Goal: Transaction & Acquisition: Purchase product/service

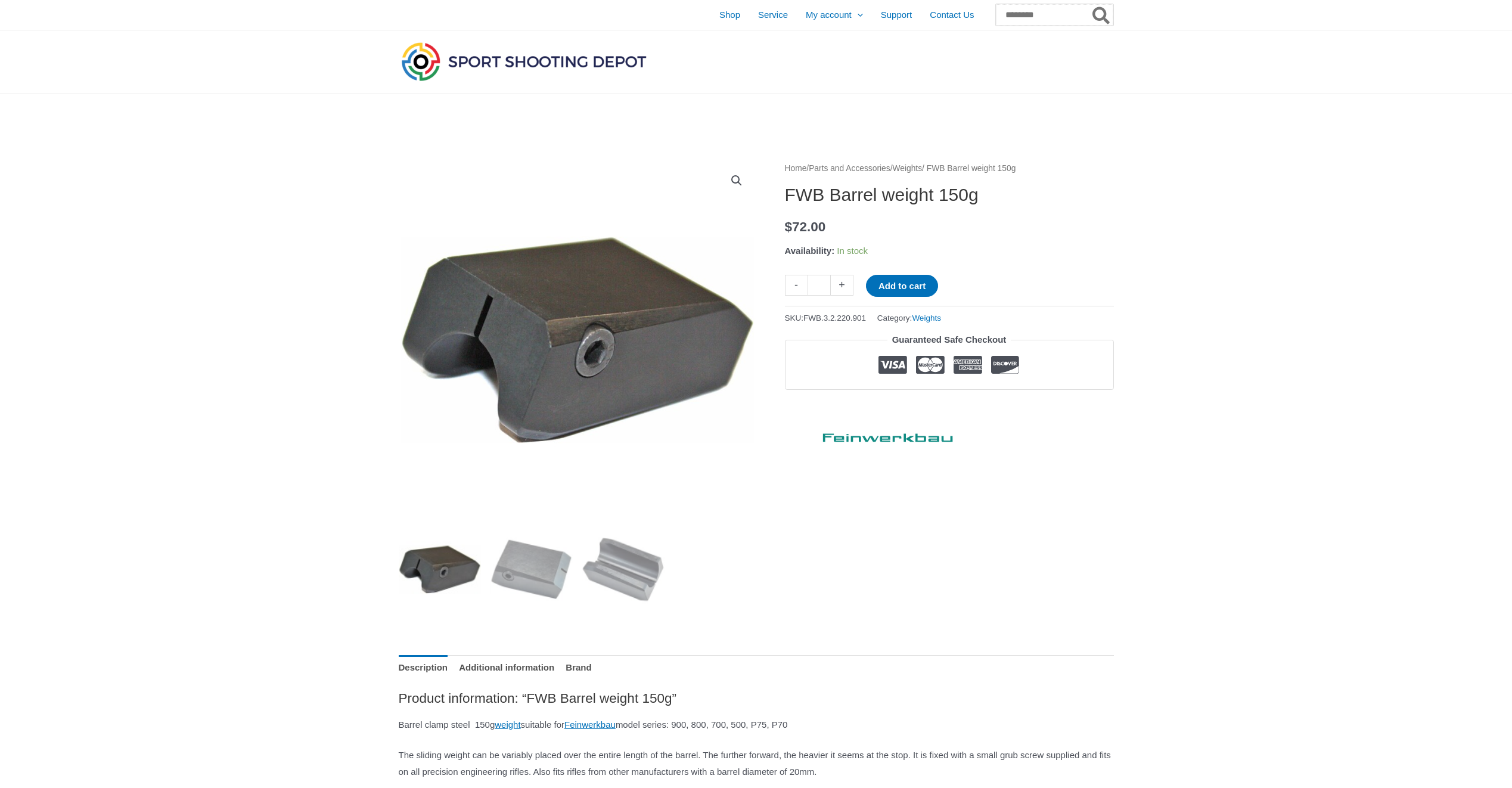
click at [1015, 13] on input "Search for:" at bounding box center [1055, 14] width 117 height 21
type input "**********"
click at [1090, 4] on button "Search" at bounding box center [1102, 14] width 23 height 21
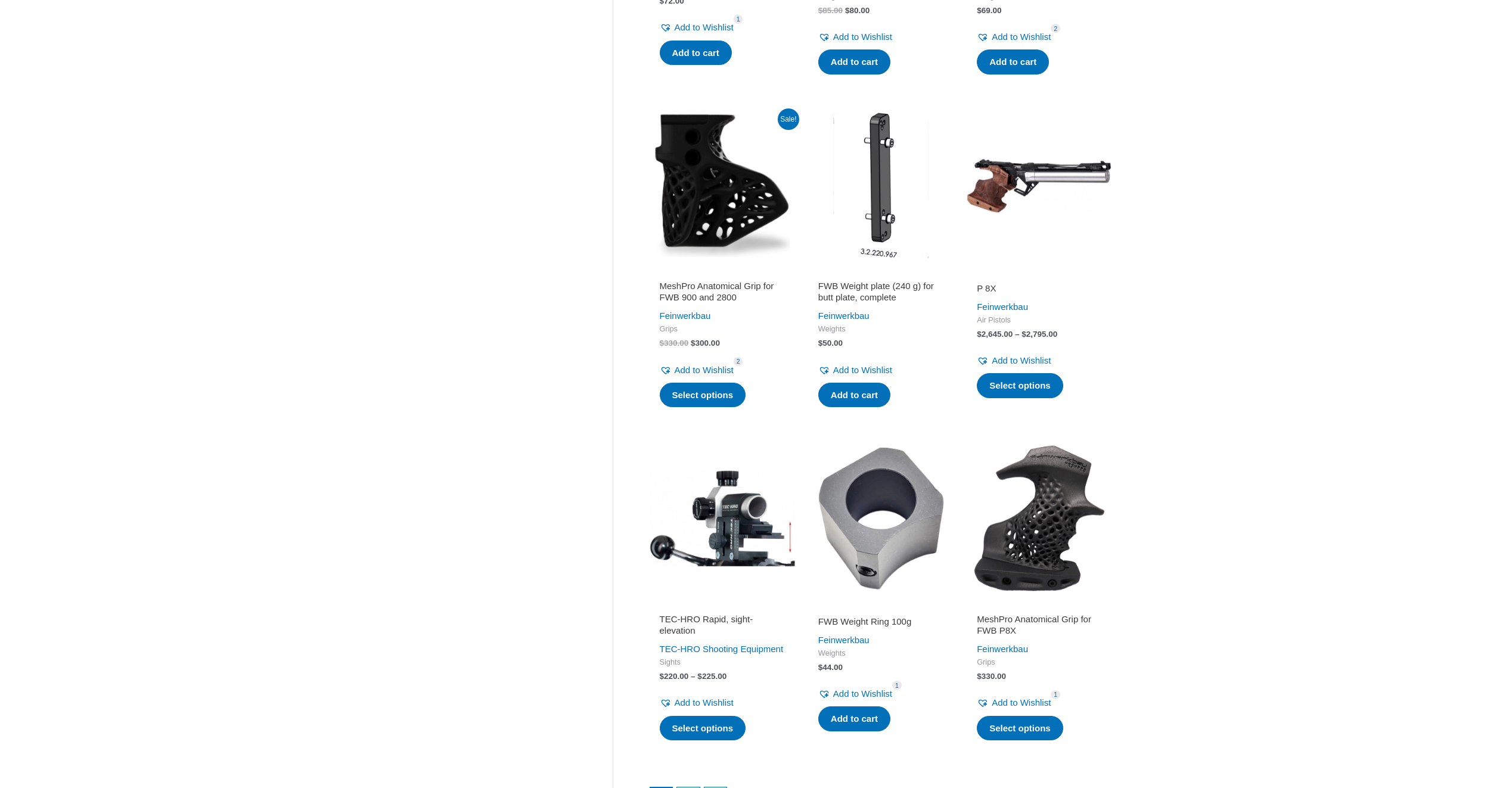
scroll to position [1133, 0]
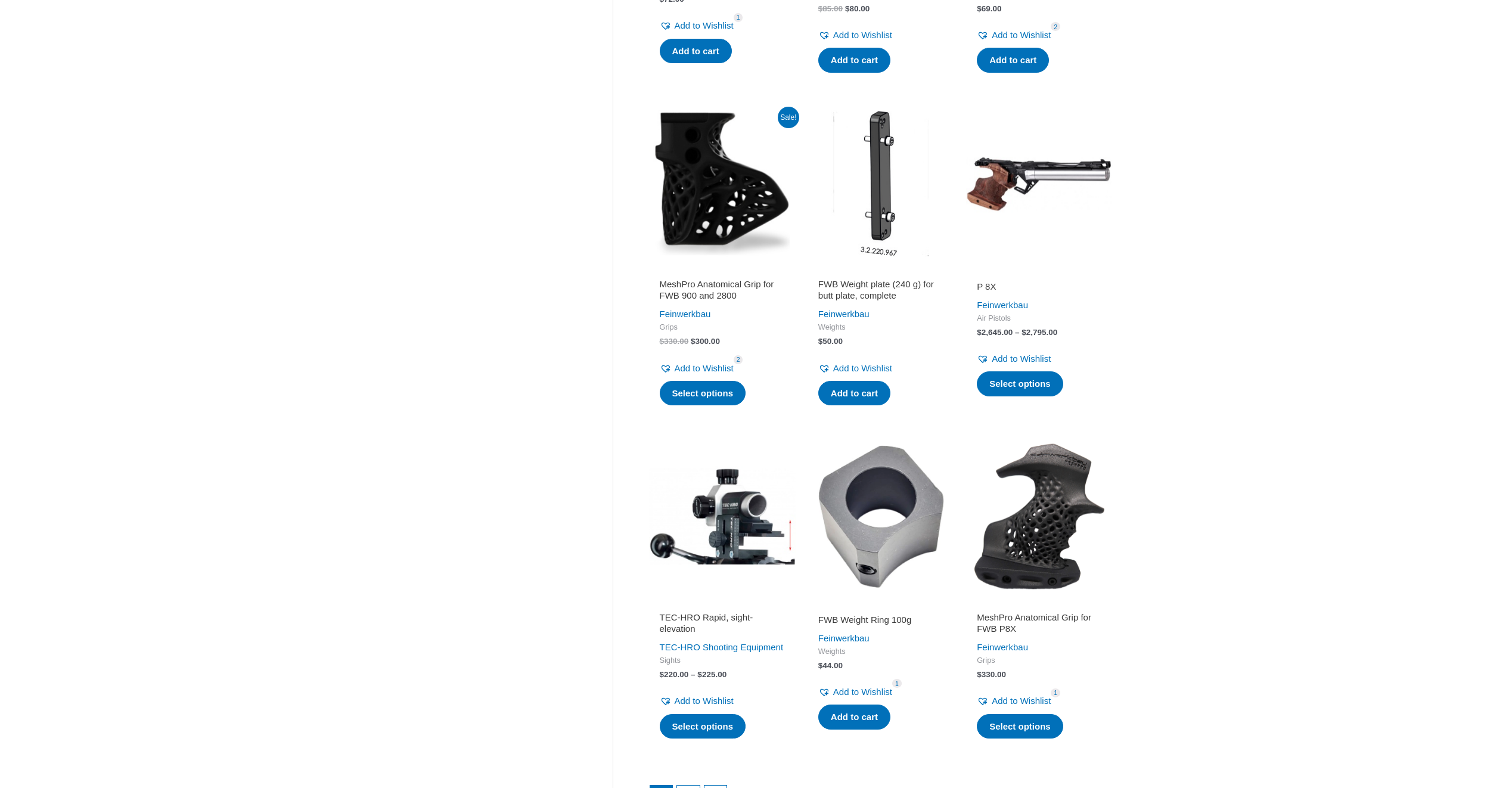
click at [875, 290] on h2 "FWB Weight plate (240 g) for butt plate, complete" at bounding box center [881, 290] width 125 height 23
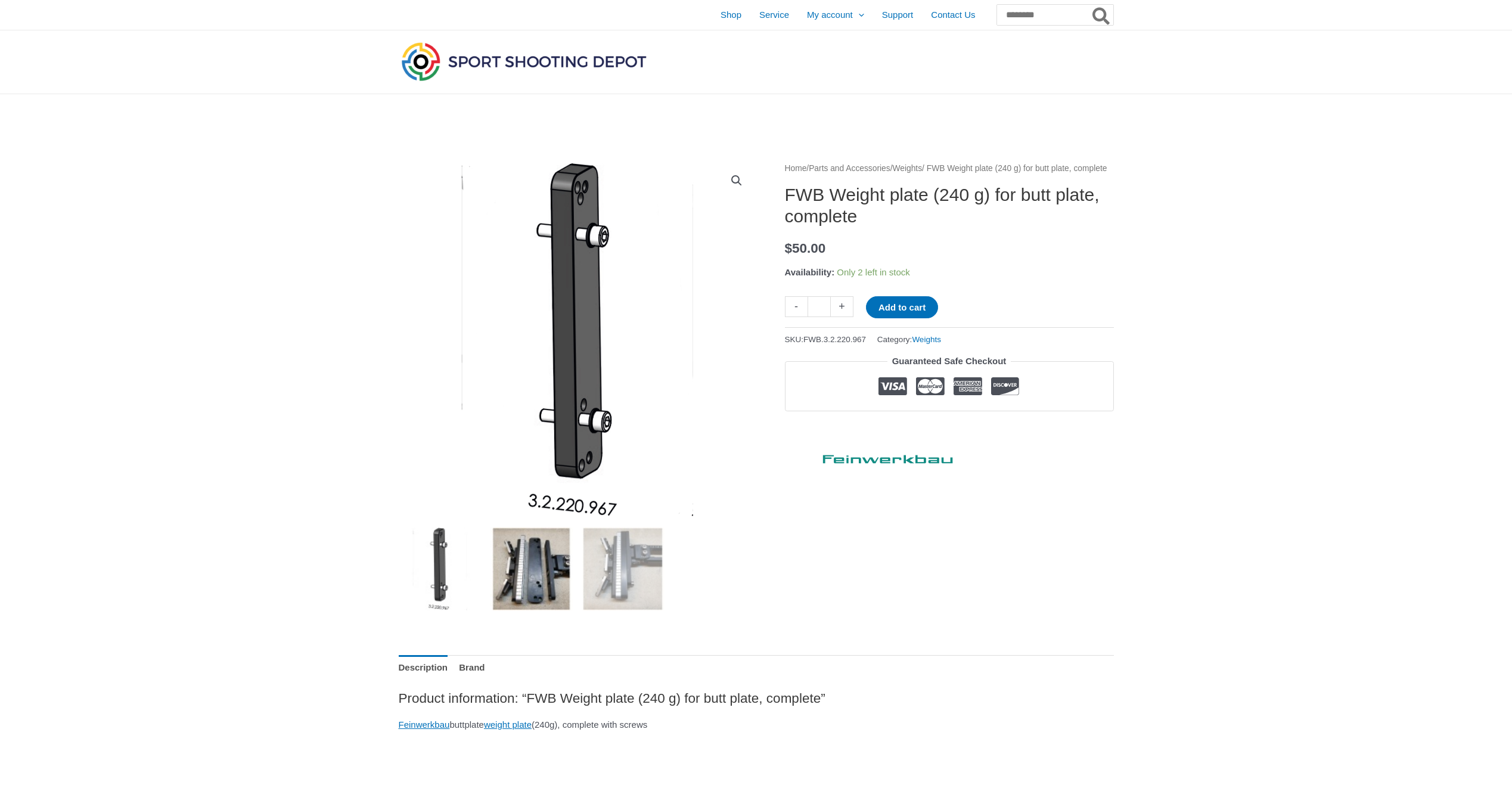
click at [533, 586] on img at bounding box center [531, 569] width 83 height 83
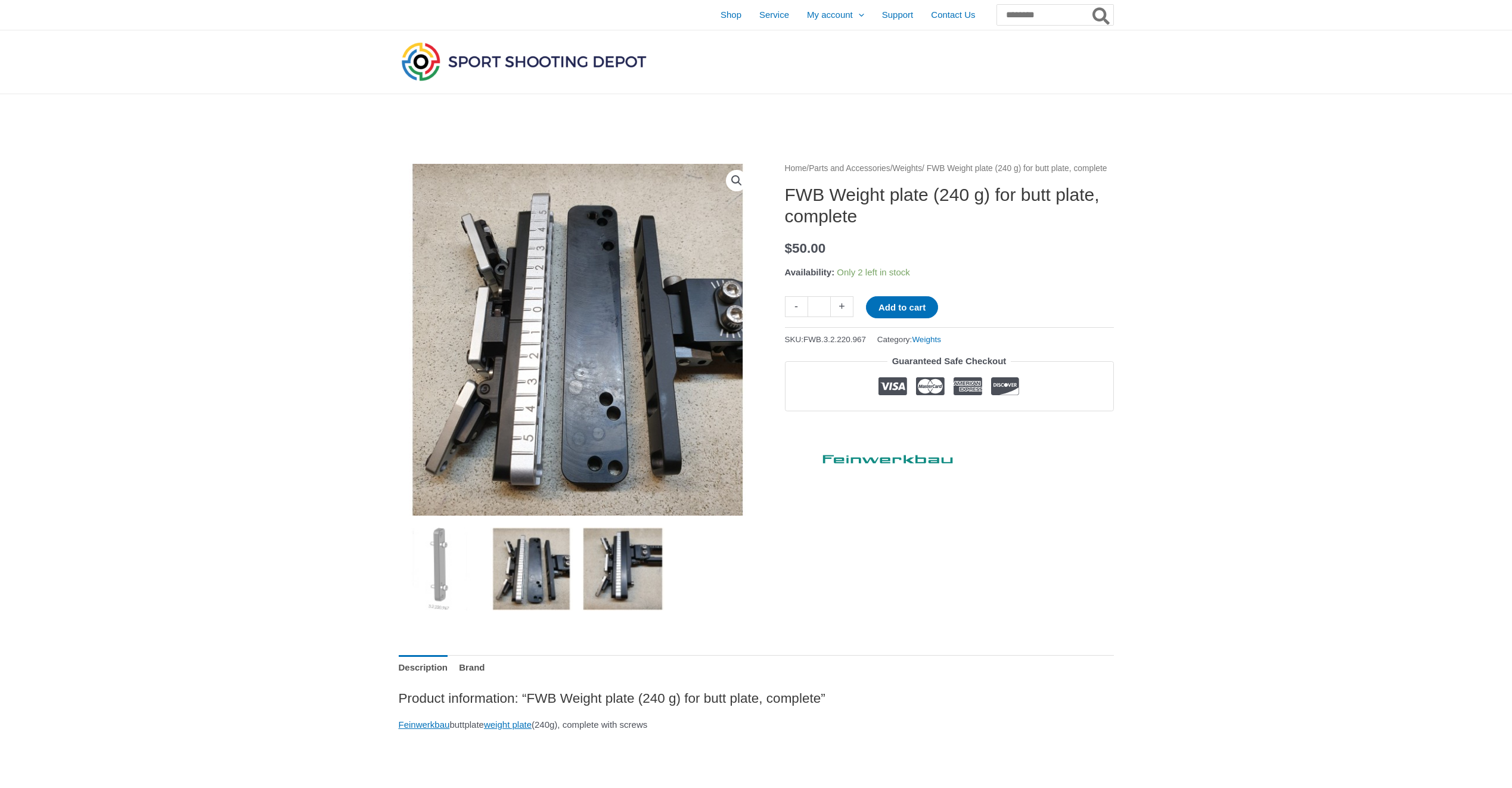
click at [632, 587] on img at bounding box center [623, 569] width 83 height 83
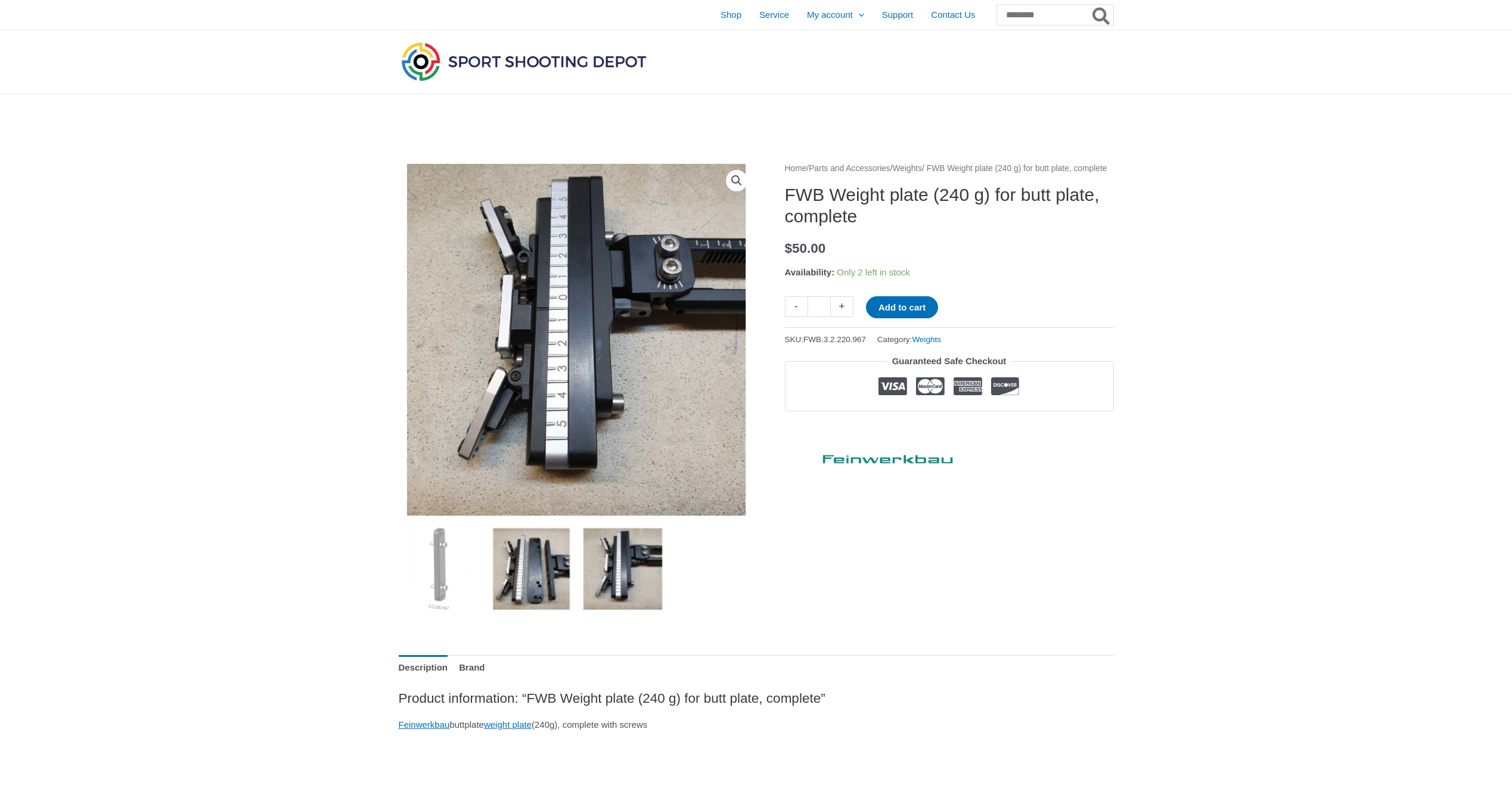
click at [535, 580] on img at bounding box center [531, 569] width 83 height 83
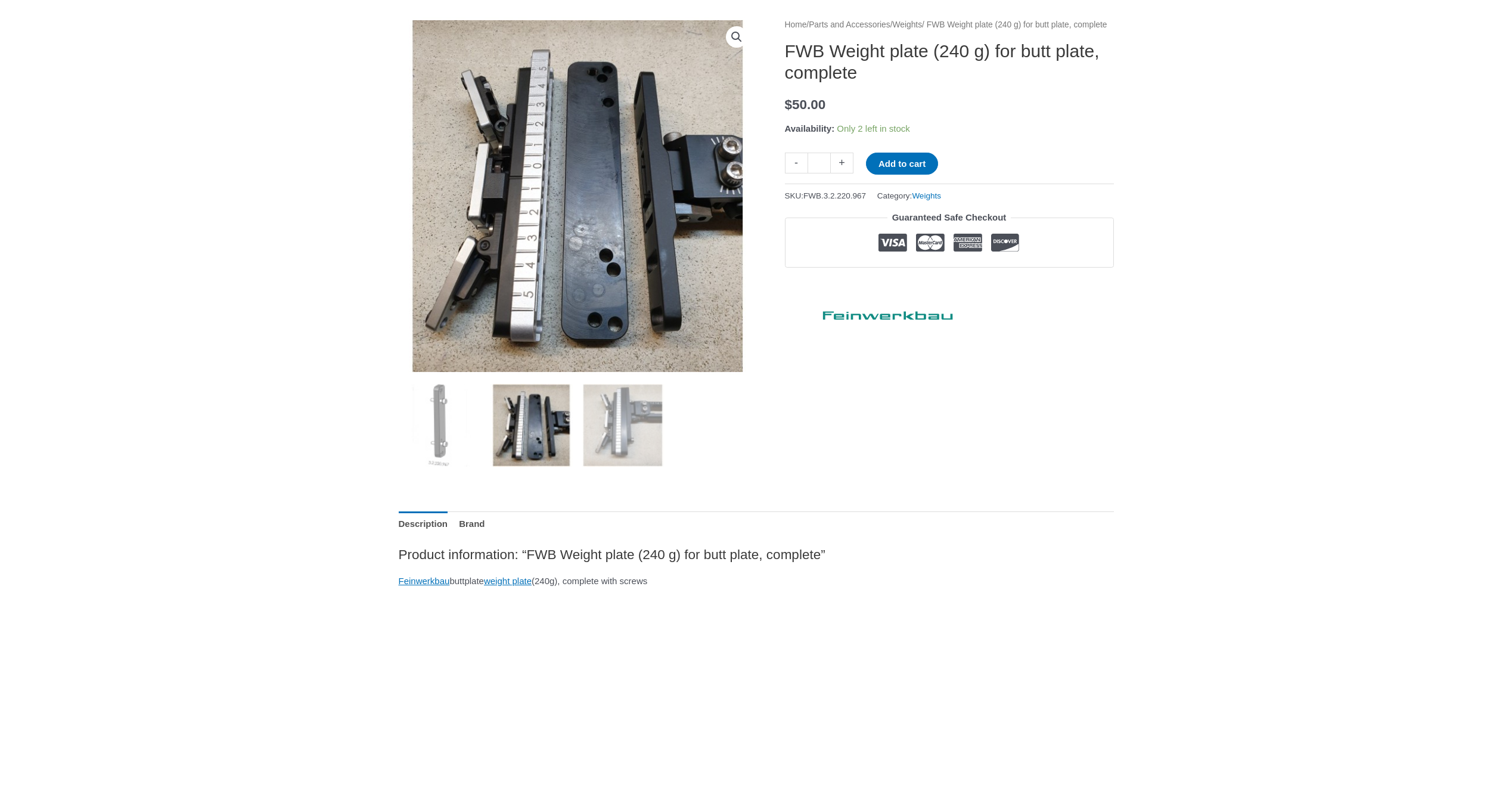
scroll to position [179, 0]
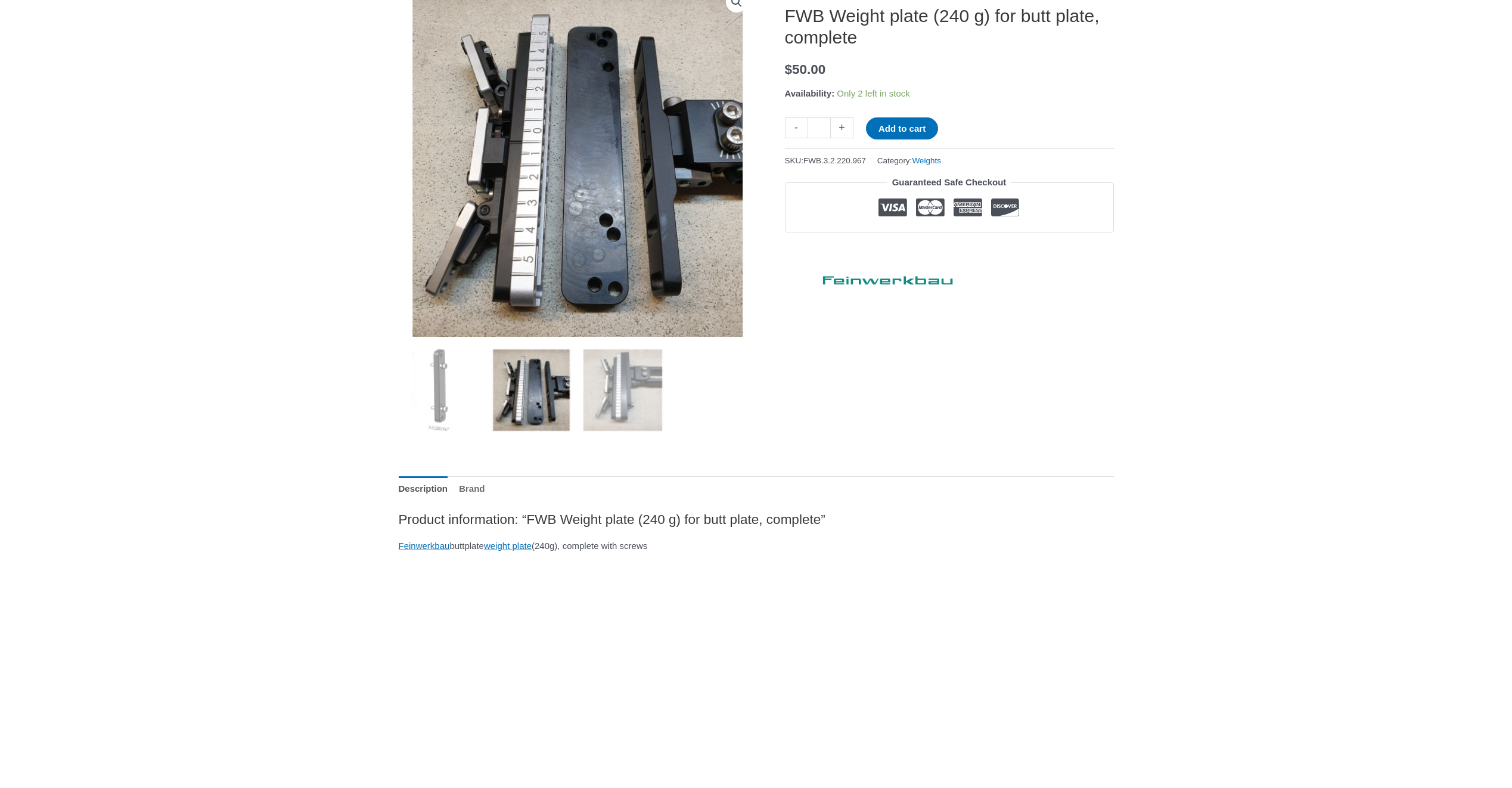
click at [478, 489] on link "Brand" at bounding box center [471, 489] width 26 height 26
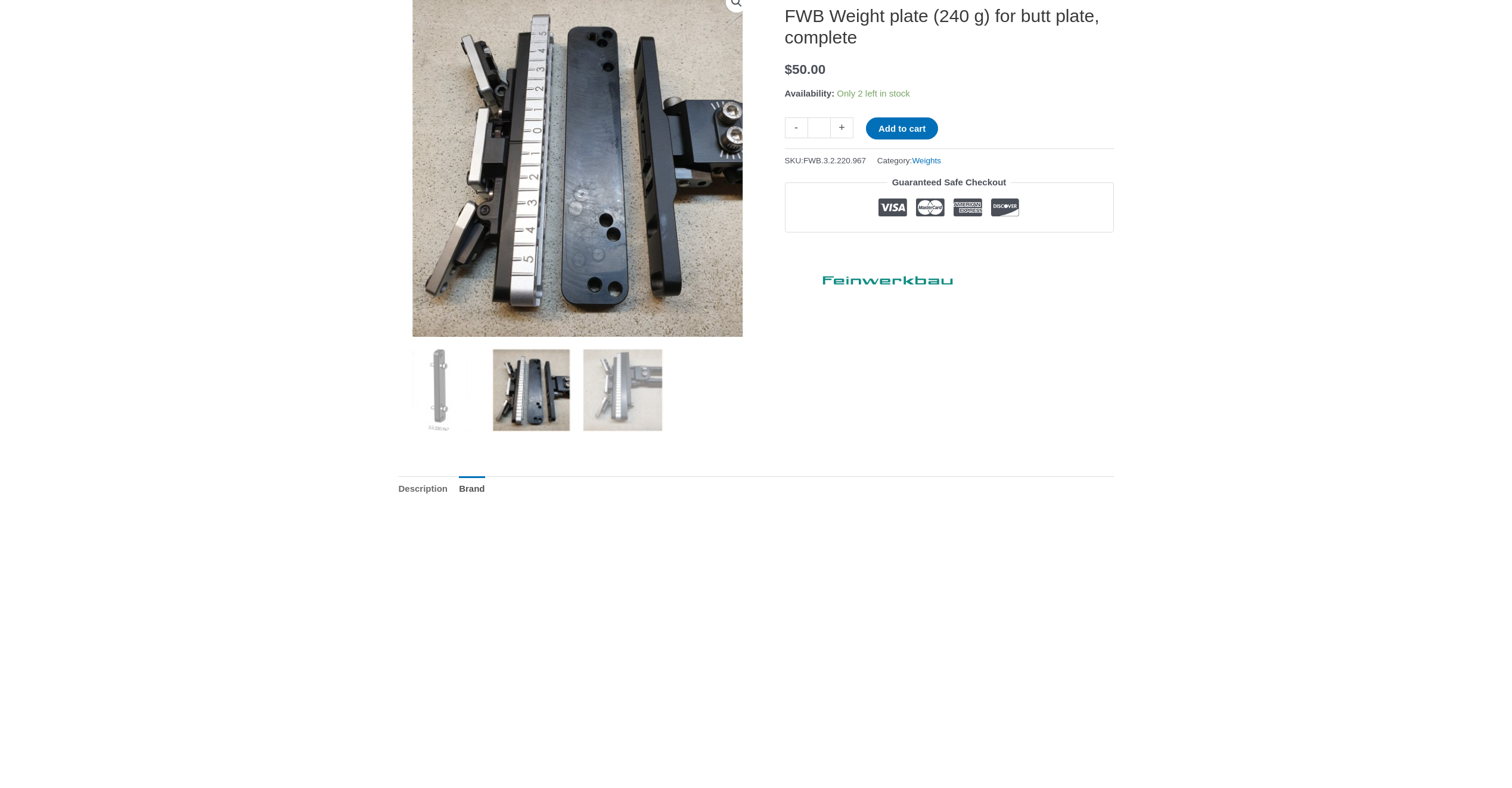
click at [413, 488] on link "Description" at bounding box center [423, 489] width 49 height 26
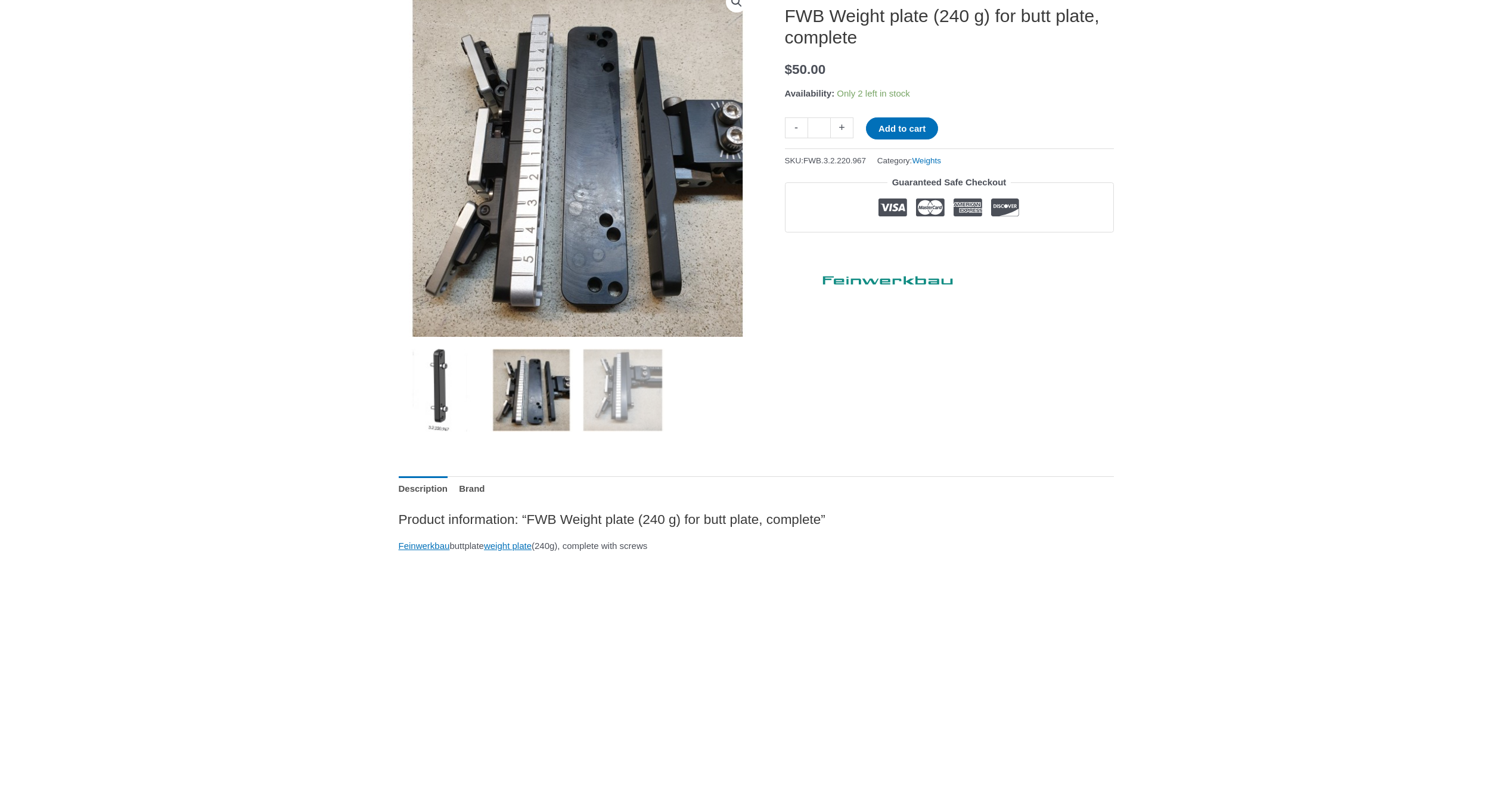
click at [443, 431] on img at bounding box center [440, 390] width 83 height 83
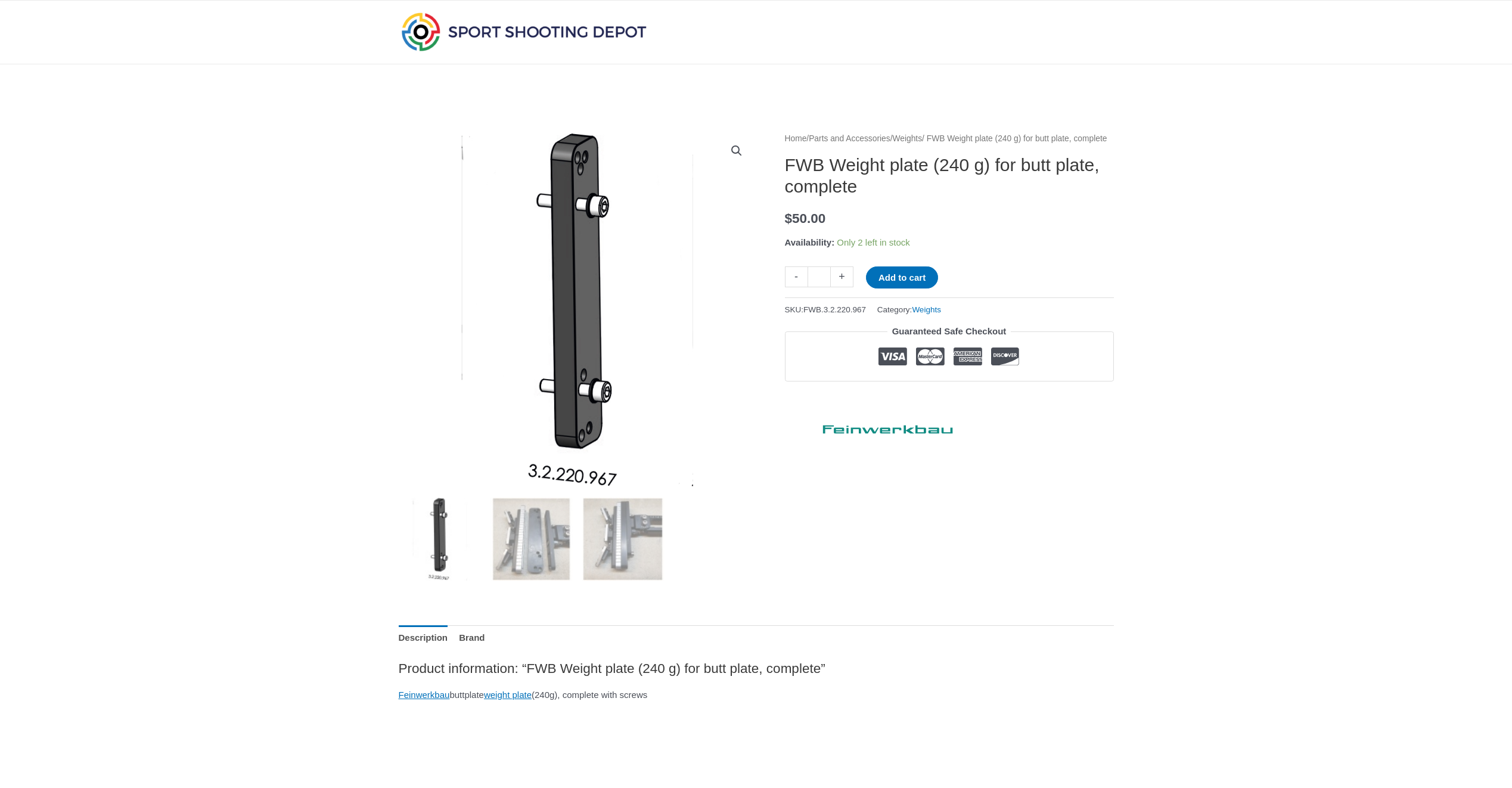
scroll to position [0, 0]
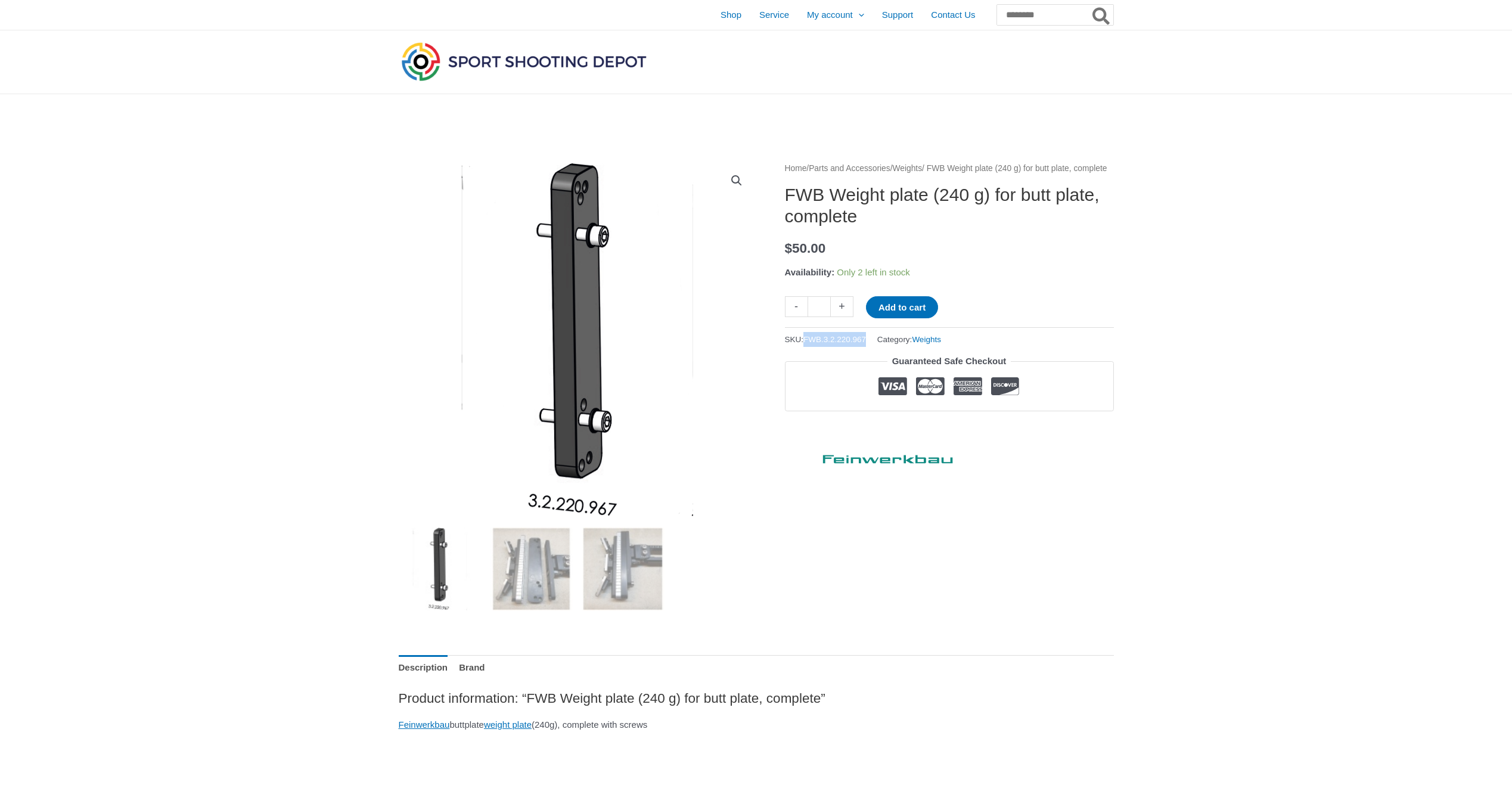
drag, startPoint x: 809, startPoint y: 354, endPoint x: 880, endPoint y: 353, distance: 71.0
click at [880, 347] on div "SKU: FWB.3.2.220.967 Category: Weights" at bounding box center [949, 337] width 329 height 20
